Goal: Information Seeking & Learning: Learn about a topic

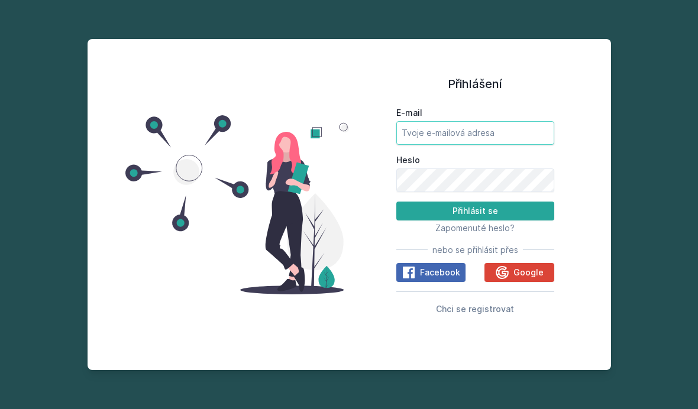
click at [482, 145] on input "E-mail" at bounding box center [475, 133] width 158 height 24
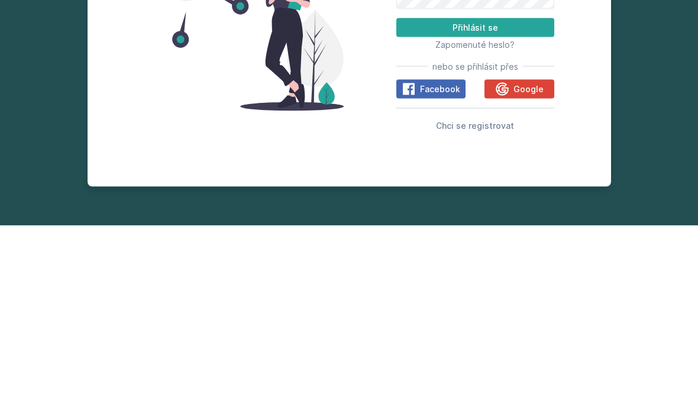
click at [531, 267] on span "Google" at bounding box center [529, 273] width 30 height 12
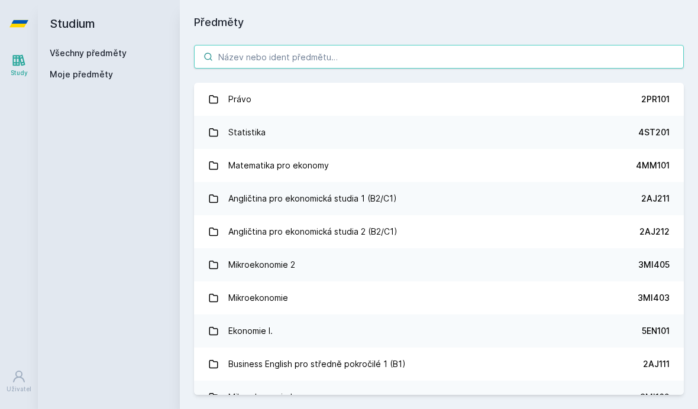
click at [565, 49] on input "search" at bounding box center [439, 57] width 490 height 24
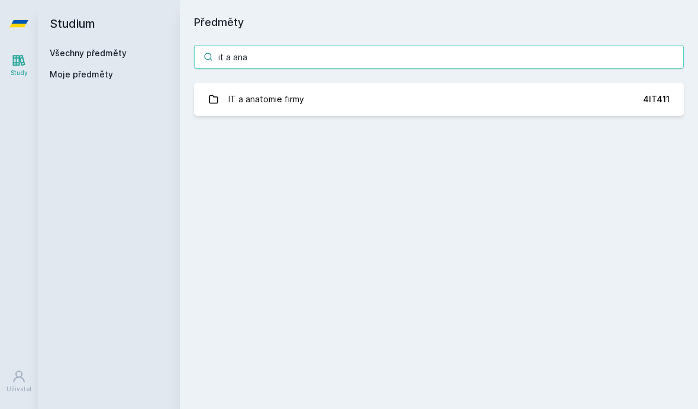
type input "it a ana"
click at [240, 109] on div "IT a anatomie firmy" at bounding box center [266, 100] width 76 height 24
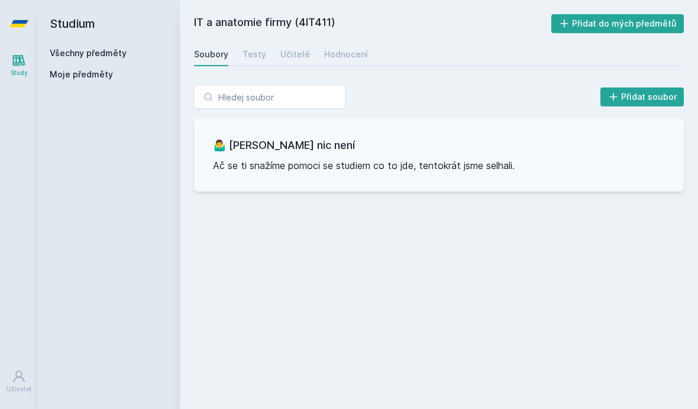
click at [250, 65] on link "Testy" at bounding box center [255, 55] width 24 height 24
click at [301, 46] on link "Učitelé" at bounding box center [295, 55] width 30 height 24
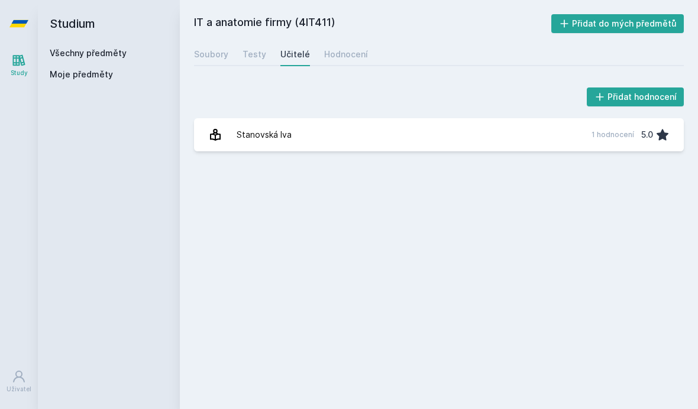
click at [344, 55] on div "Hodnocení" at bounding box center [346, 55] width 44 height 12
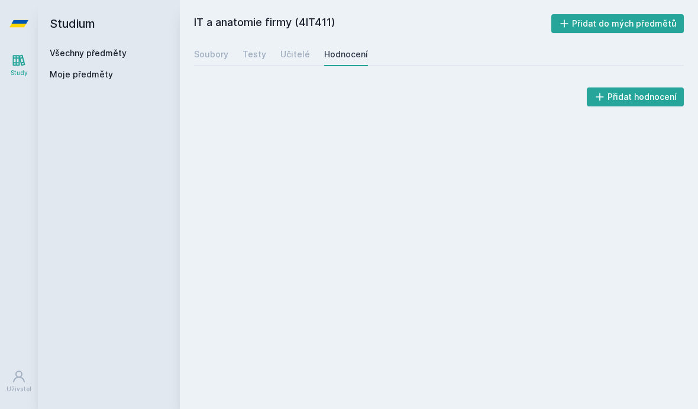
click at [221, 58] on div "Soubory" at bounding box center [211, 55] width 34 height 12
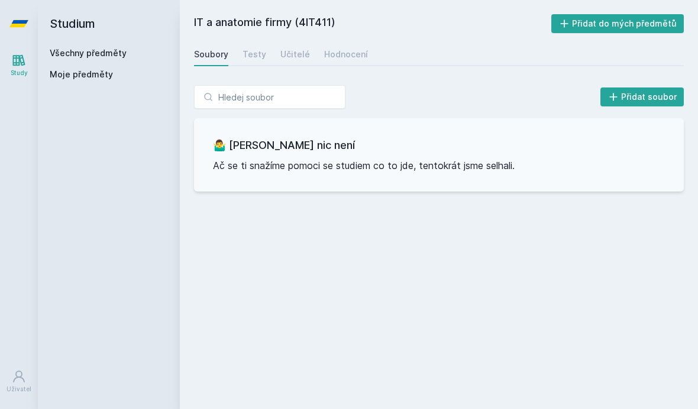
click at [273, 61] on div "Soubory Testy Učitelé Hodnocení" at bounding box center [439, 55] width 490 height 24
click at [303, 59] on div "Učitelé" at bounding box center [295, 55] width 30 height 12
